Goal: Task Accomplishment & Management: Use online tool/utility

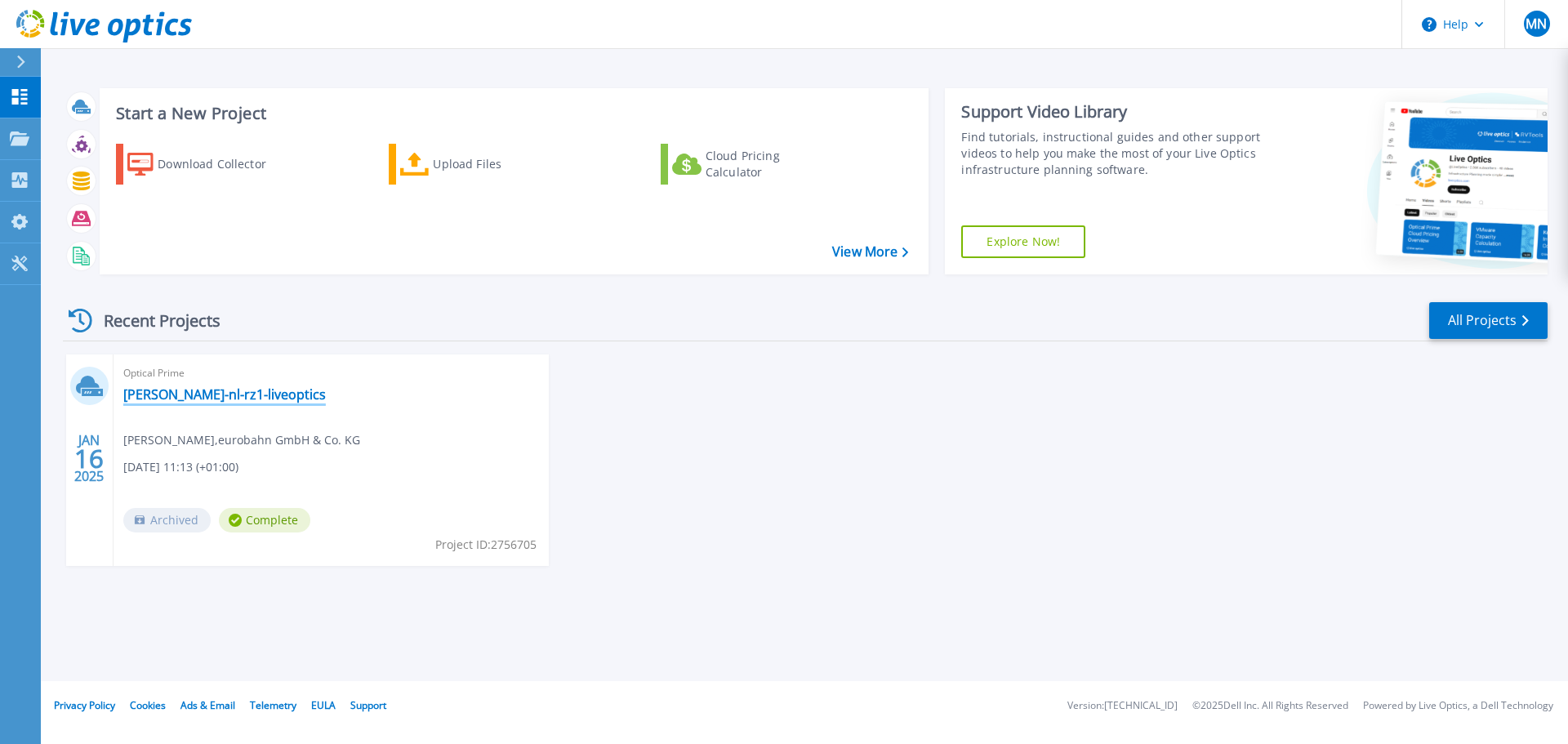
click at [193, 399] on link "[PERSON_NAME]-nl-rz1-liveoptics" at bounding box center [224, 395] width 203 height 17
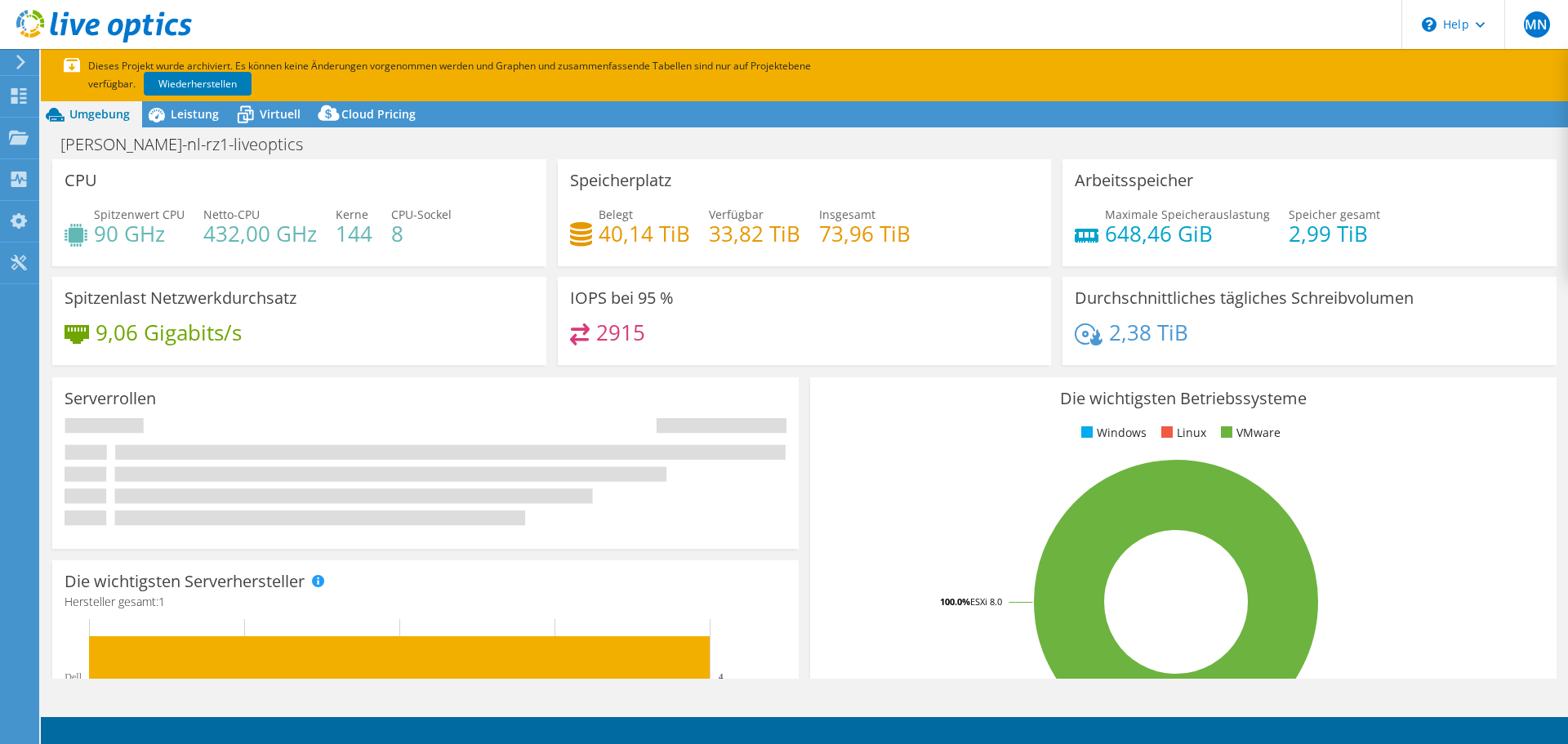
select select "USD"
